Goal: Task Accomplishment & Management: Use online tool/utility

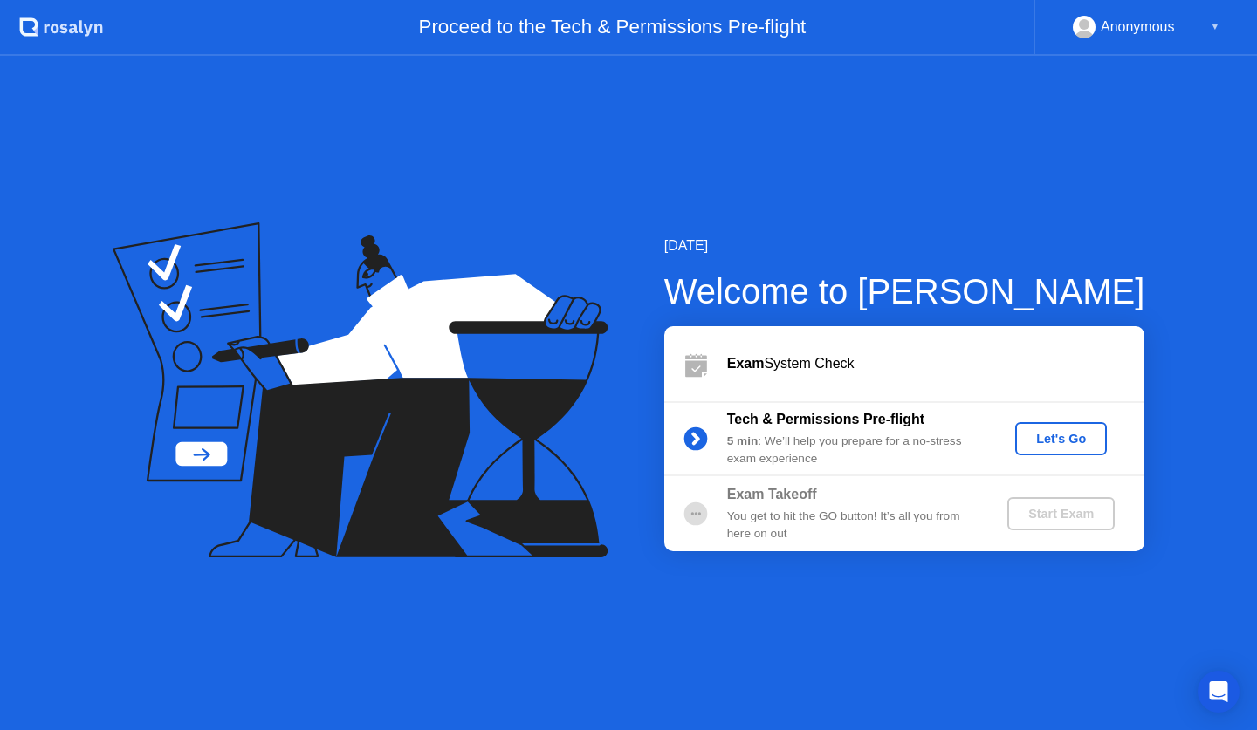
click at [1060, 436] on div "Let's Go" at bounding box center [1061, 439] width 78 height 14
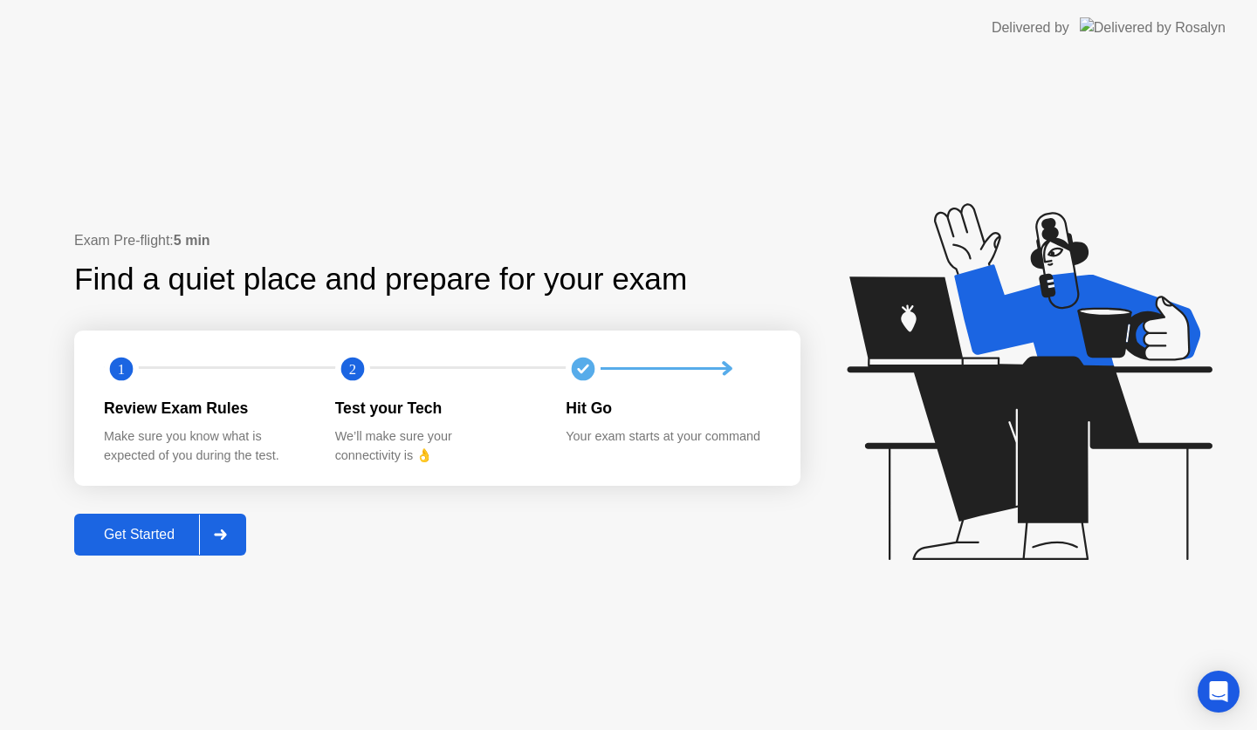
click at [184, 536] on div "Get Started" at bounding box center [139, 535] width 120 height 16
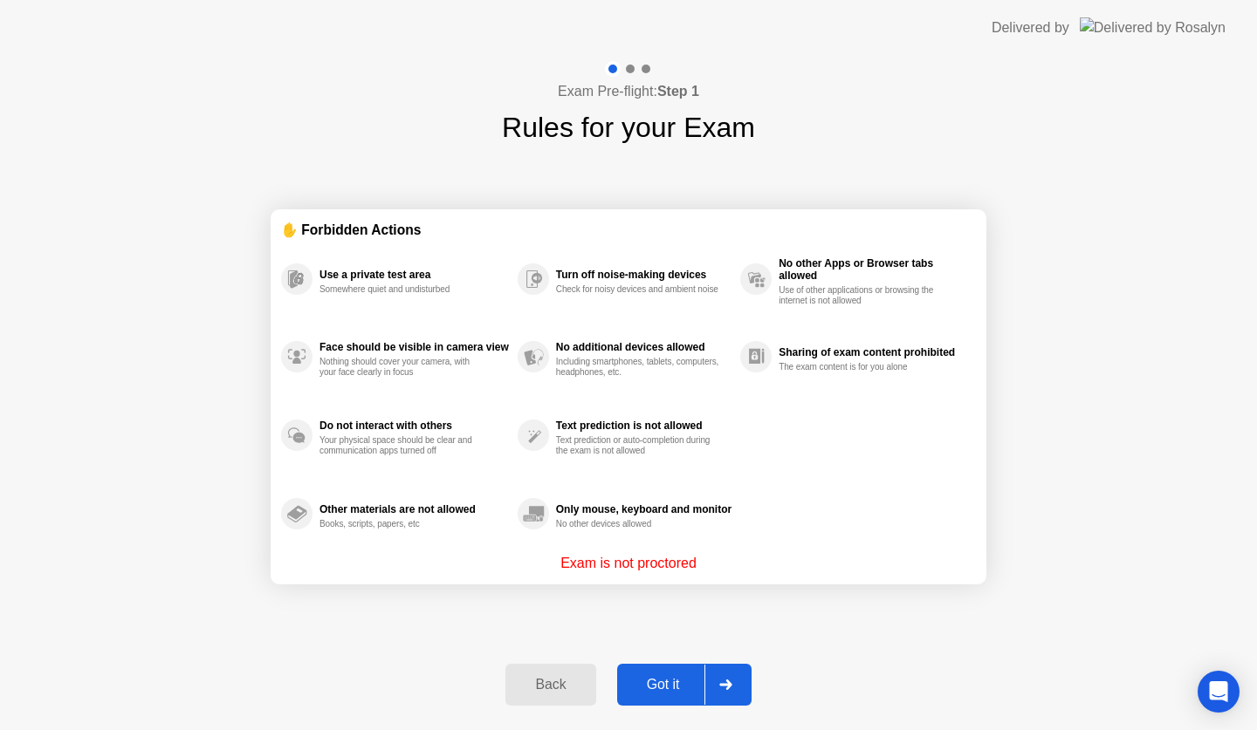
click at [667, 673] on button "Got it" at bounding box center [684, 685] width 134 height 42
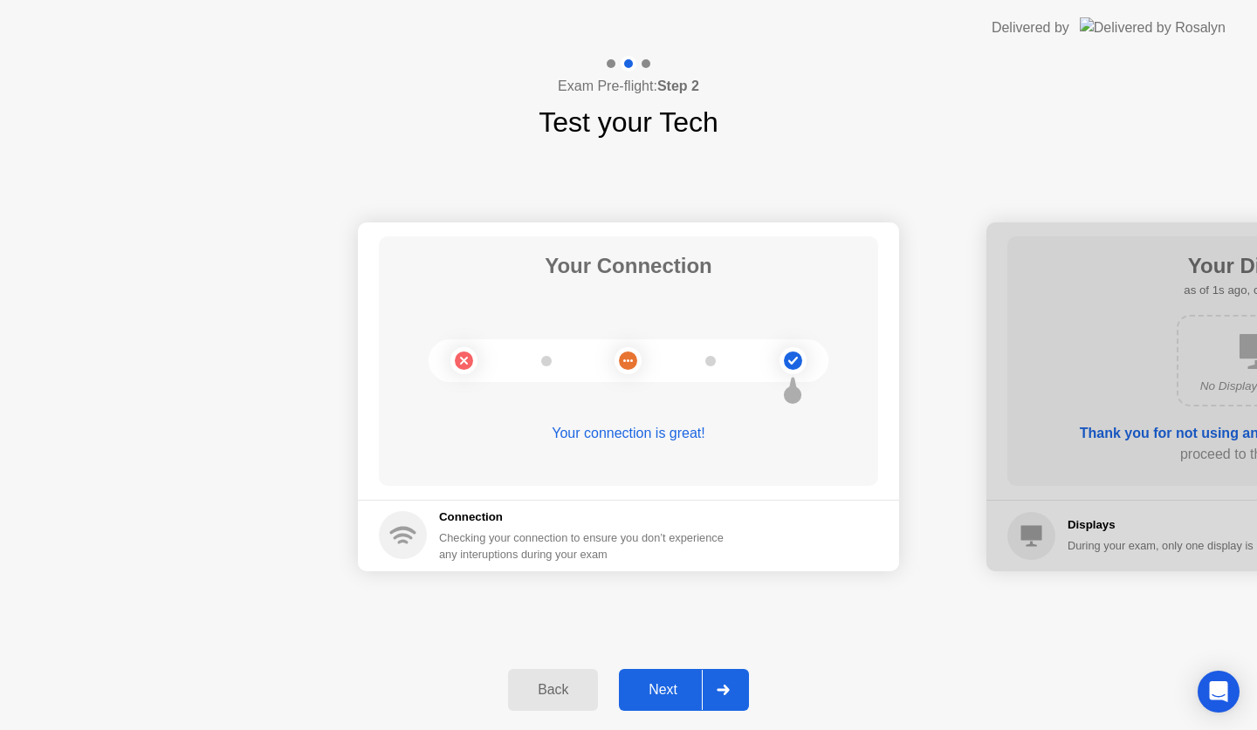
click at [675, 687] on div "Next" at bounding box center [663, 690] width 78 height 16
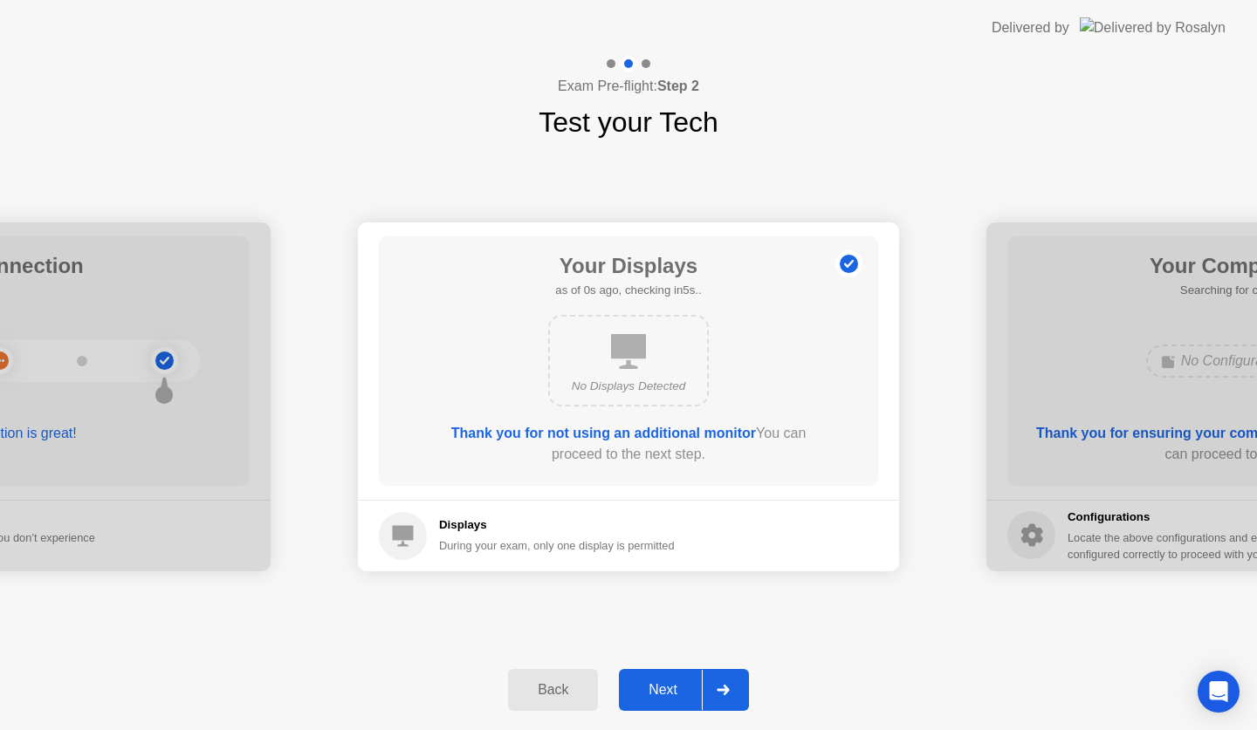
click at [675, 687] on div "Next" at bounding box center [663, 690] width 78 height 16
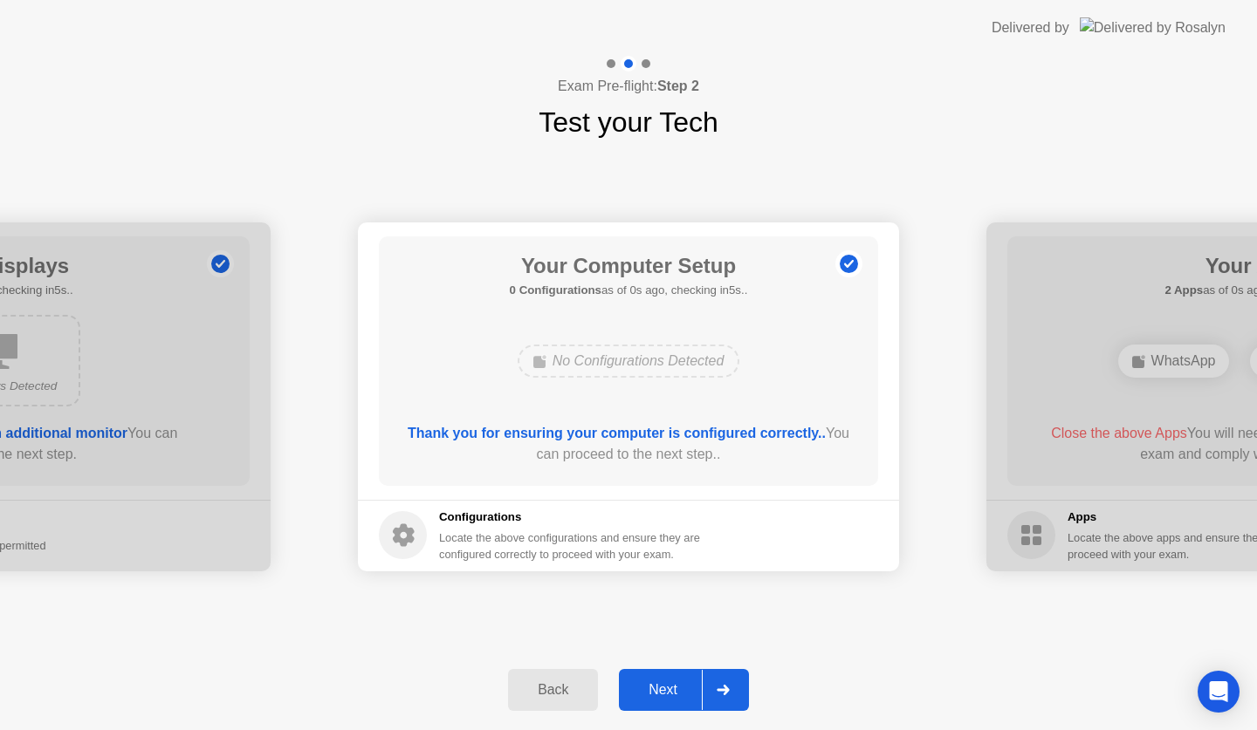
click at [675, 687] on div "Next" at bounding box center [663, 690] width 78 height 16
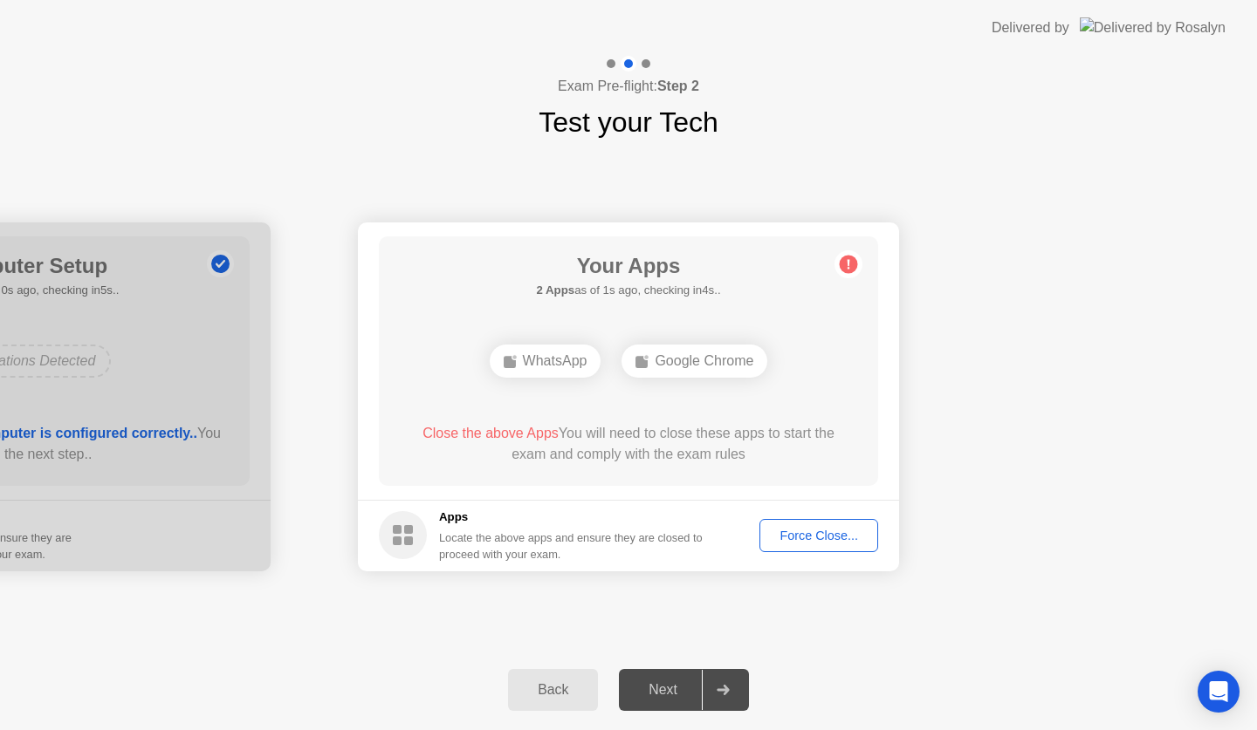
click at [846, 529] on div "Force Close..." at bounding box center [818, 536] width 106 height 14
click at [841, 534] on div "Force Close..." at bounding box center [818, 536] width 106 height 14
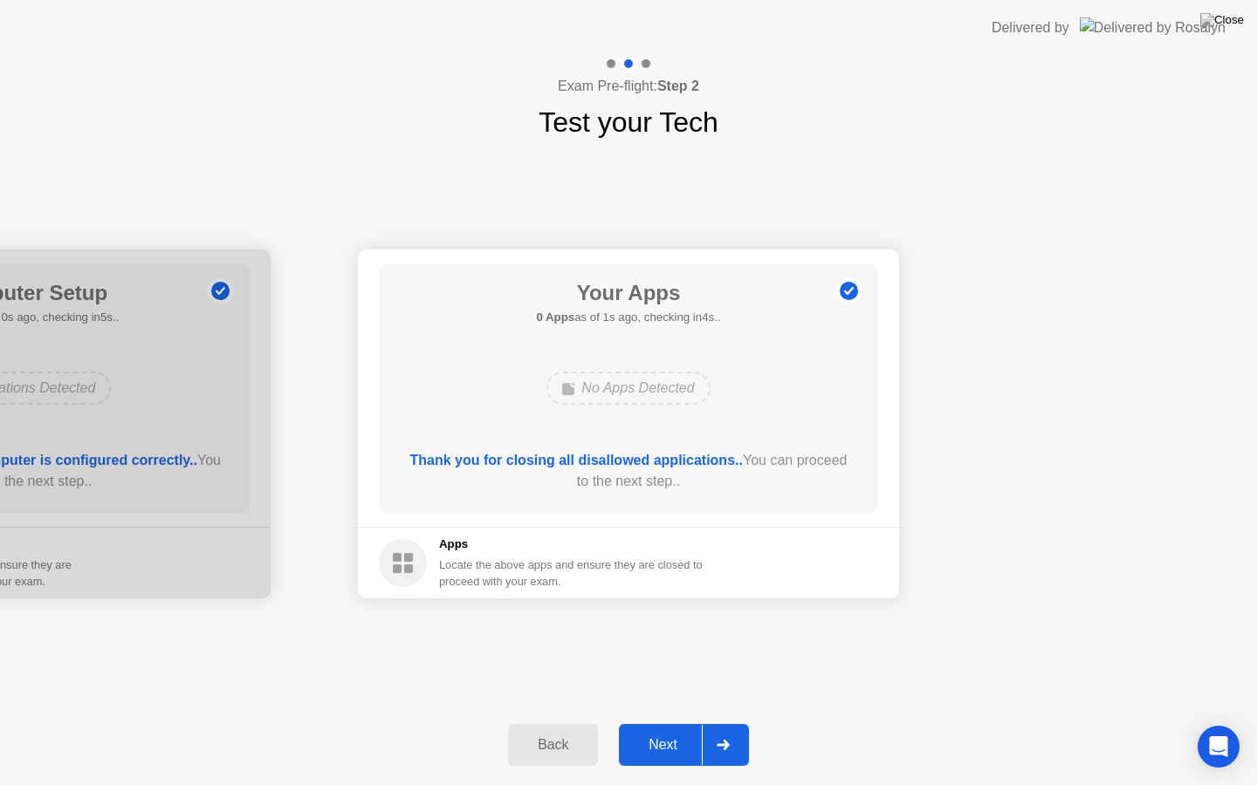
click at [736, 730] on div at bounding box center [723, 745] width 42 height 40
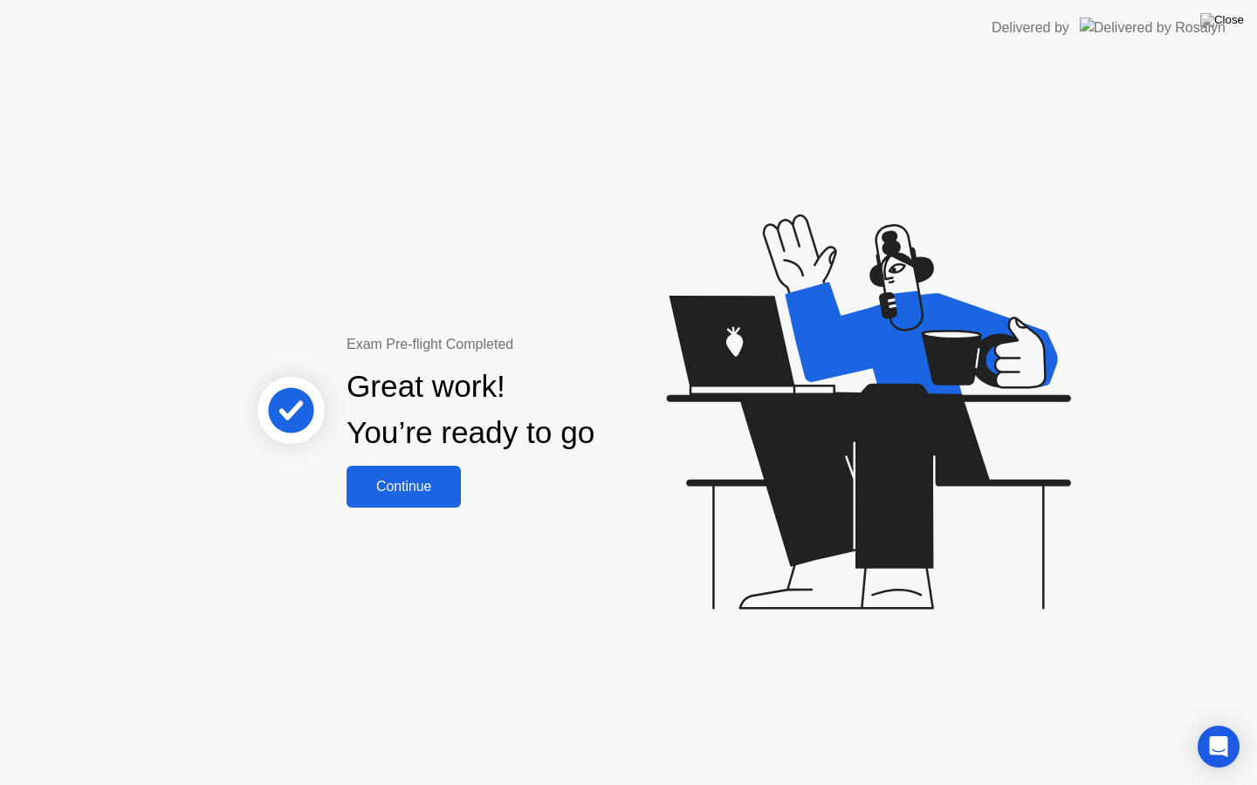
click at [449, 475] on button "Continue" at bounding box center [403, 487] width 114 height 42
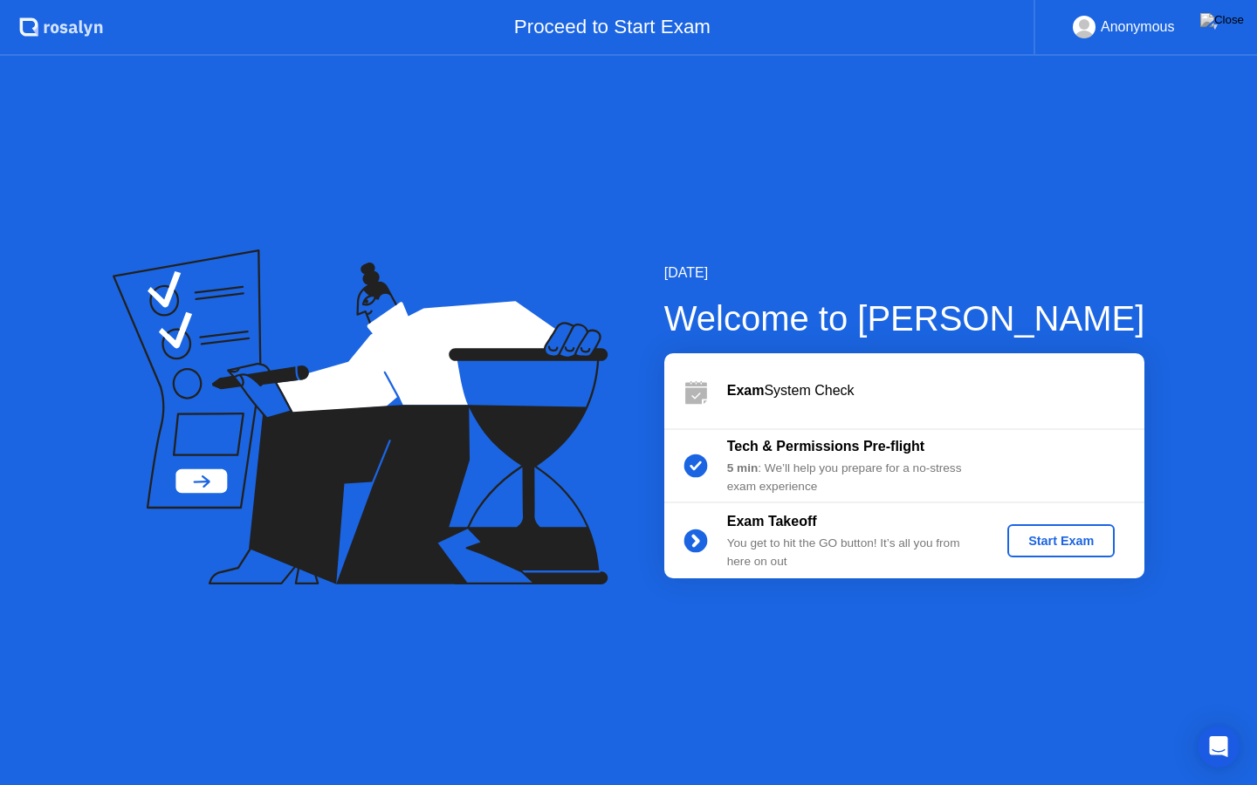
click at [1077, 539] on div "Start Exam" at bounding box center [1060, 541] width 93 height 14
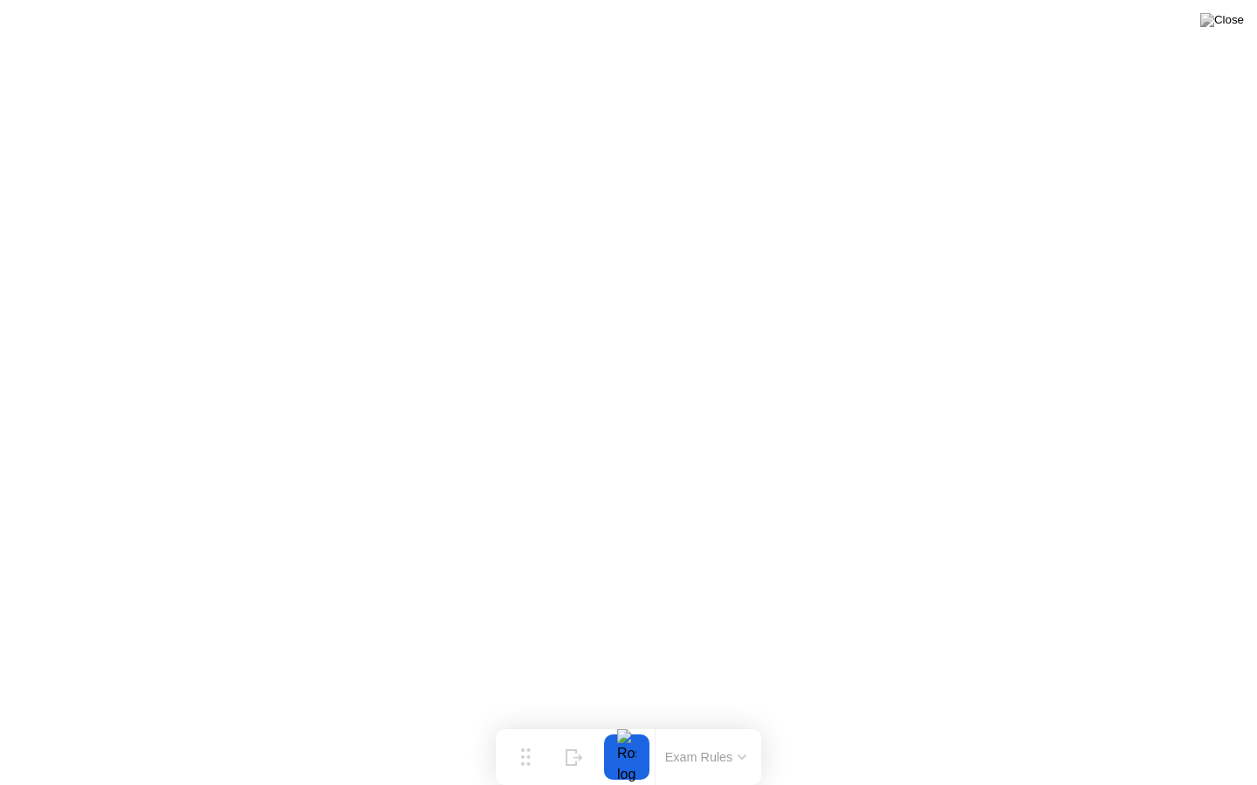
click at [747, 730] on button "Exam Rules" at bounding box center [706, 758] width 92 height 16
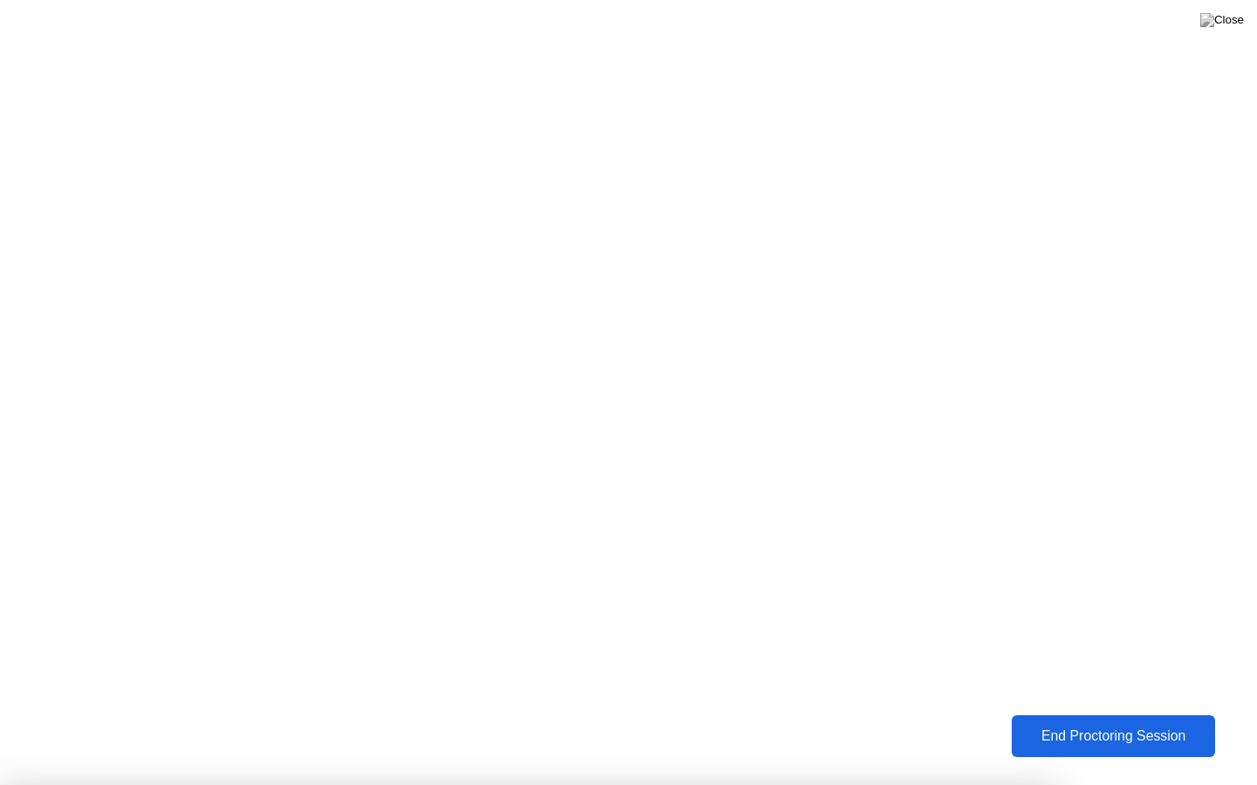
click at [1158, 730] on div "End Proctoring Session" at bounding box center [1112, 737] width 195 height 16
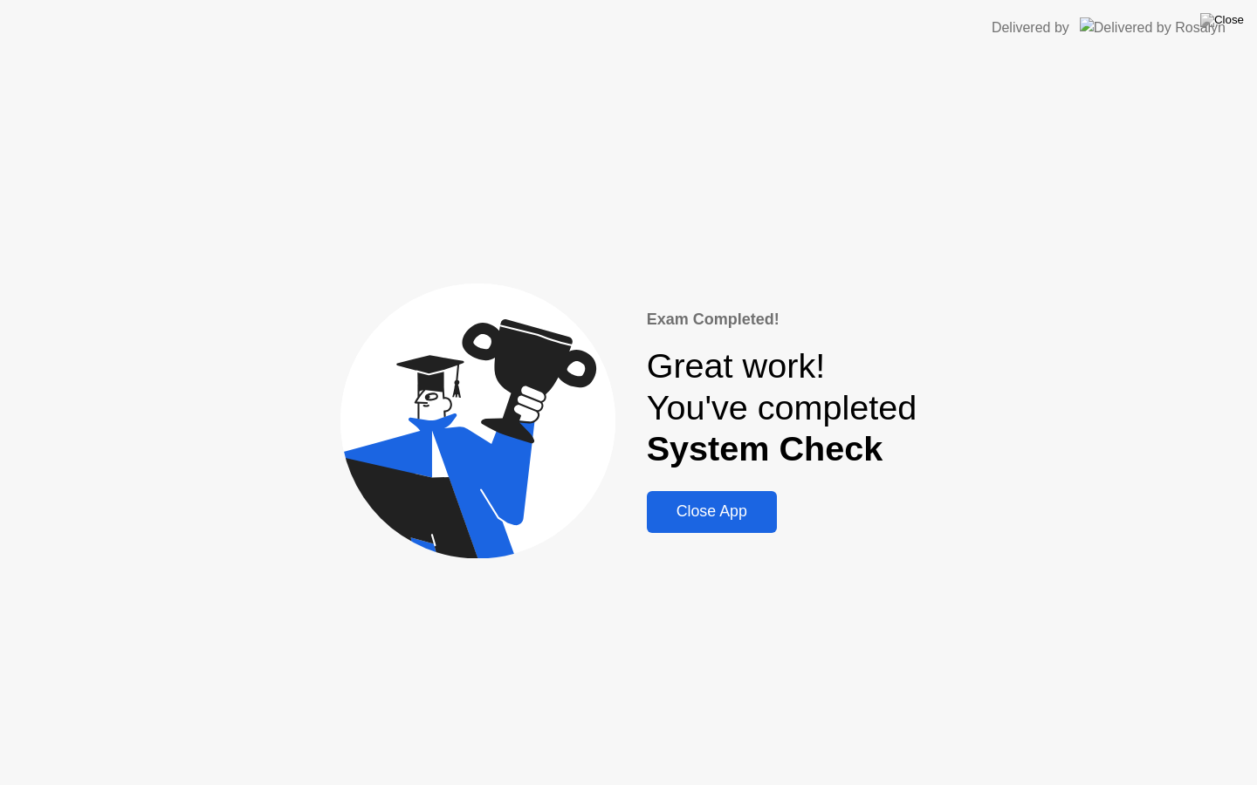
click at [726, 513] on div "Close App" at bounding box center [712, 512] width 120 height 18
